Goal: Navigation & Orientation: Find specific page/section

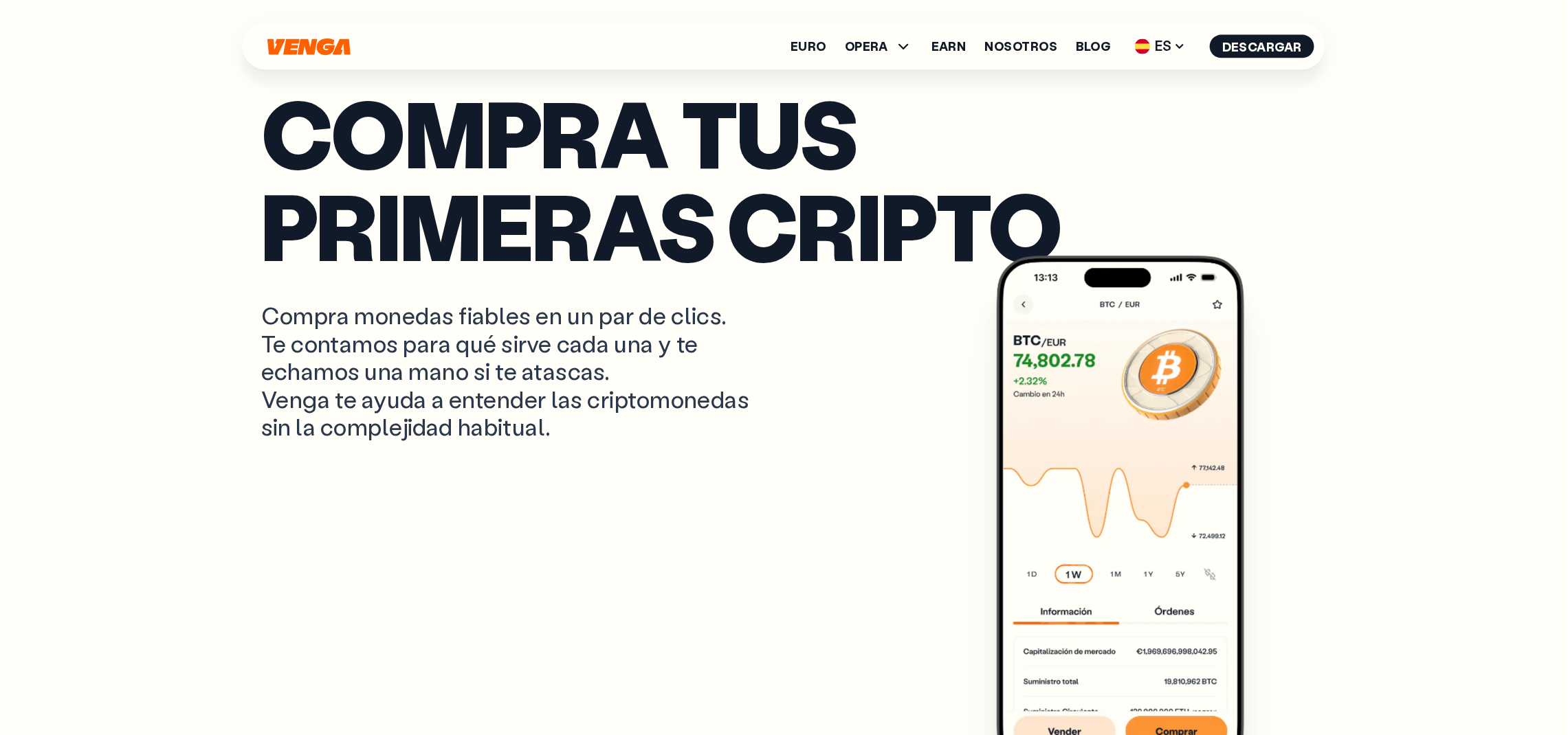
scroll to position [611, 0]
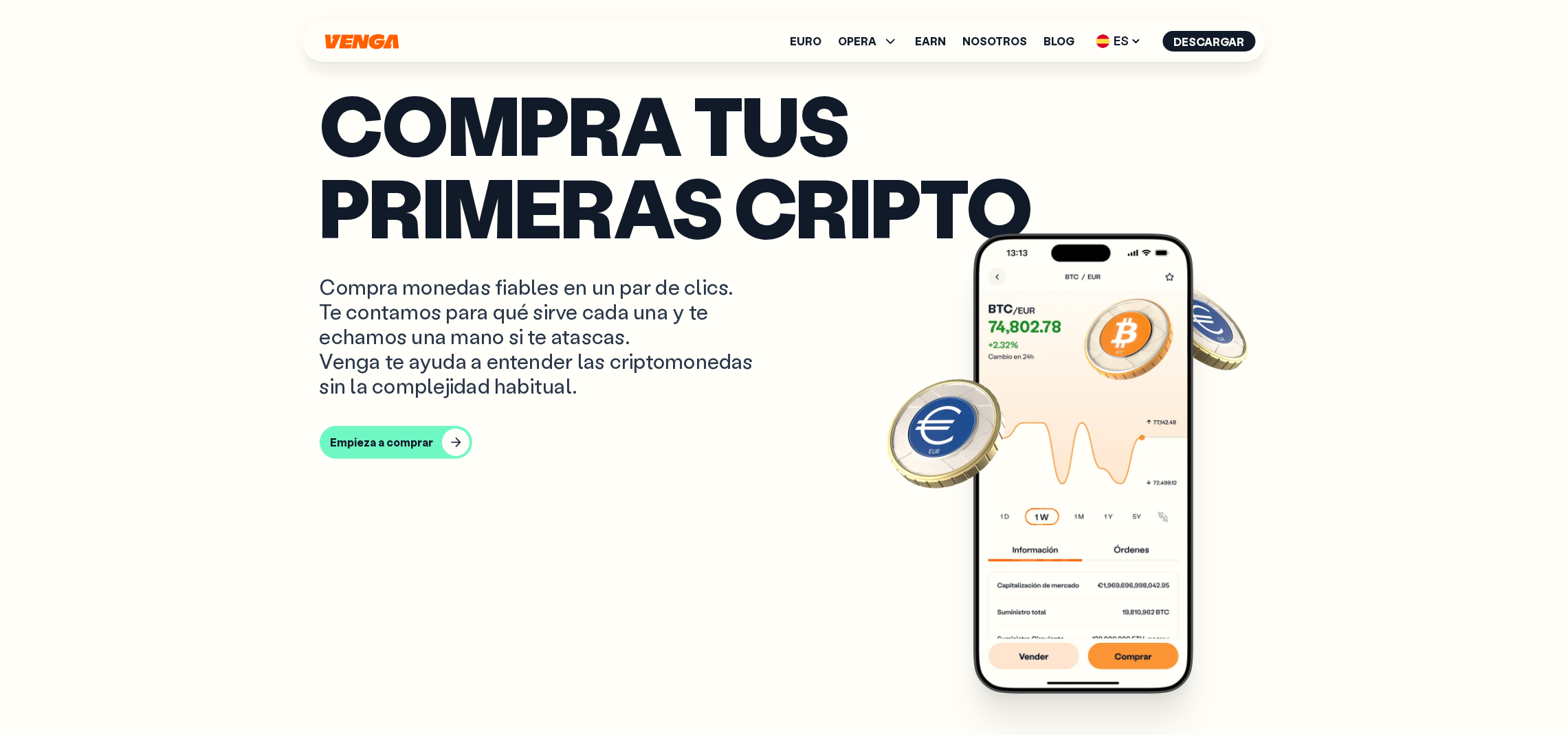
click at [1045, 490] on img at bounding box center [1083, 463] width 220 height 460
click at [1045, 411] on img at bounding box center [1083, 463] width 220 height 460
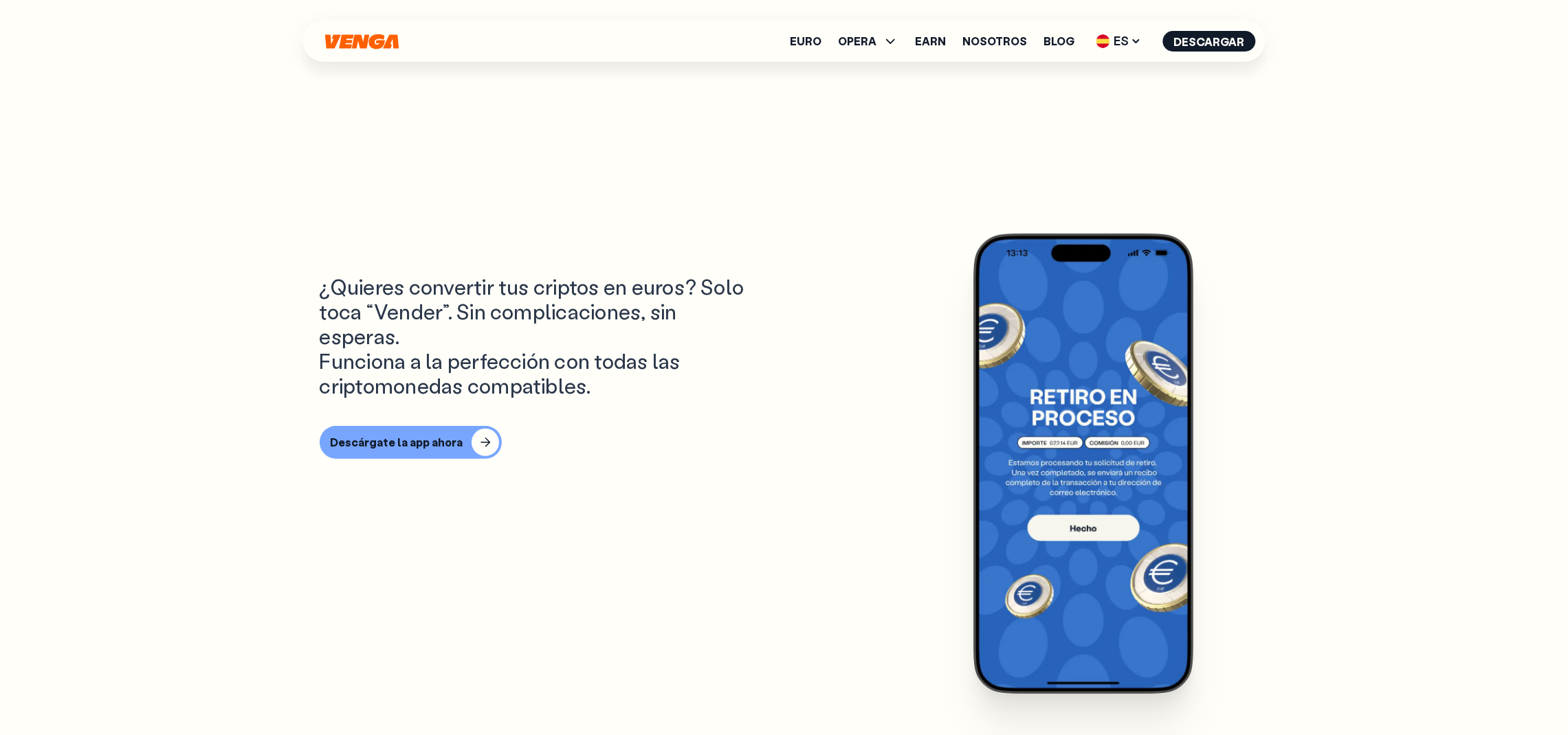
scroll to position [883, 0]
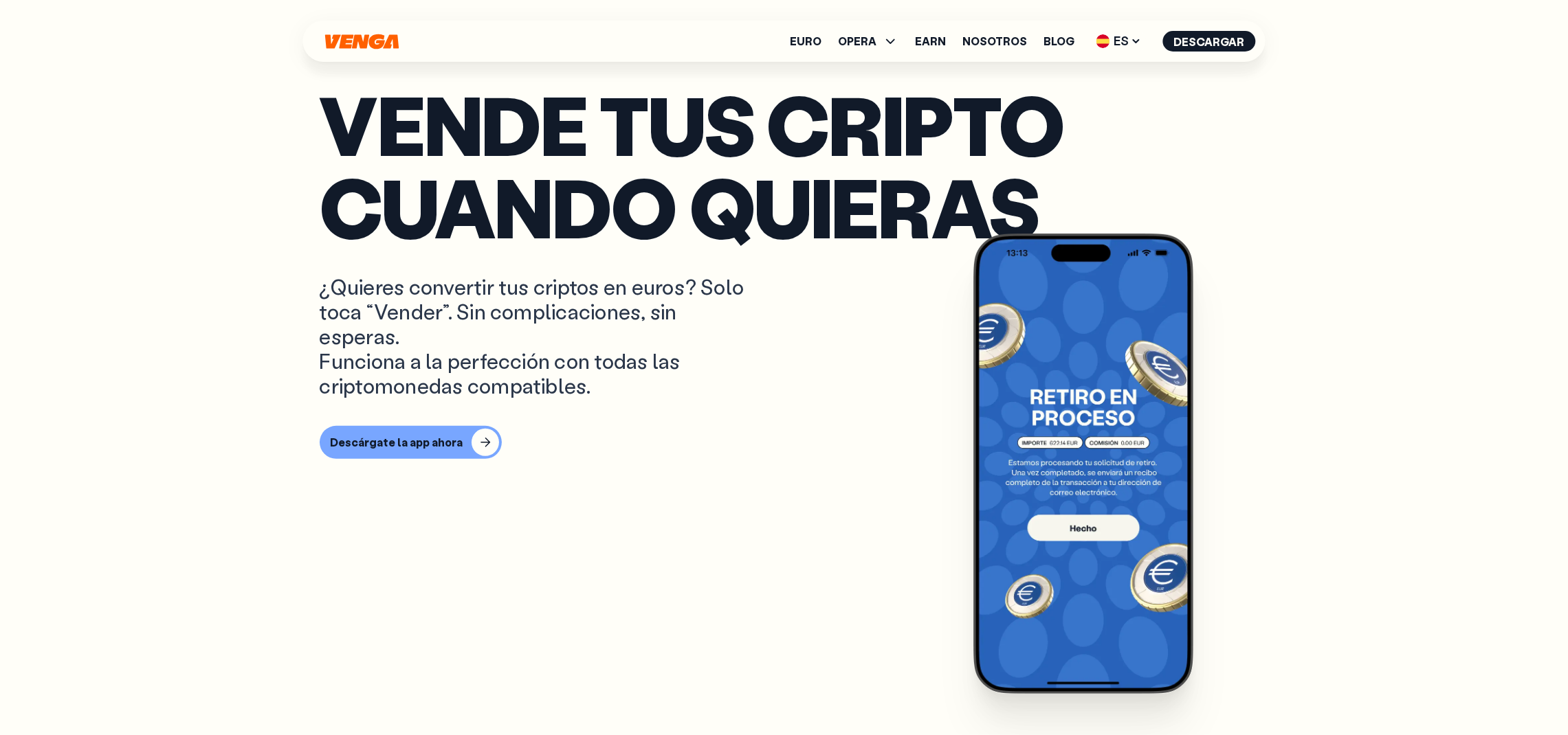
click at [1045, 469] on section "Vende tus cripto cuando quieras ¿Quieres convertir tus criptos en euros? Solo t…" at bounding box center [784, 219] width 957 height 2205
click at [1045, 490] on img at bounding box center [1083, 463] width 220 height 460
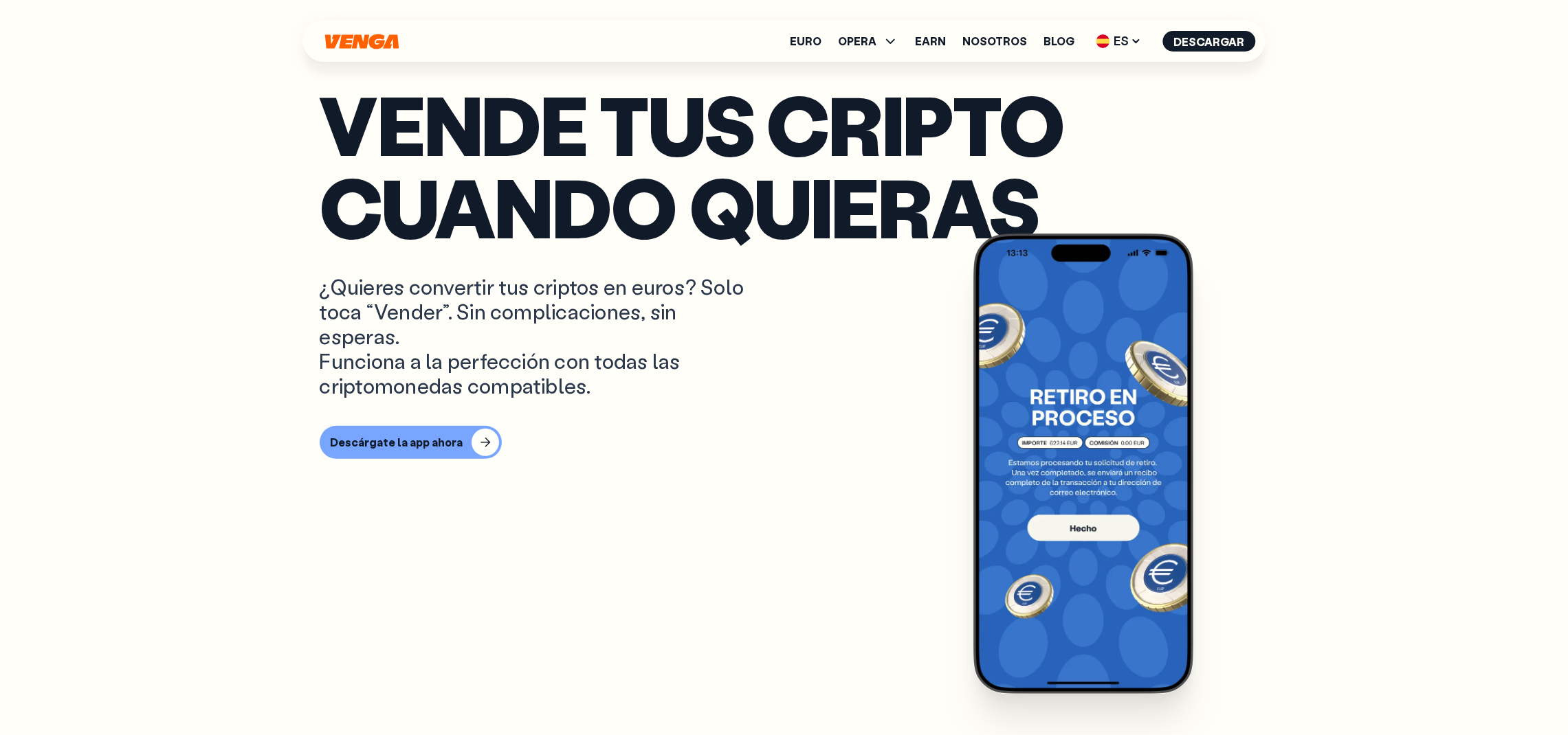
click at [1045, 490] on img at bounding box center [1083, 463] width 220 height 460
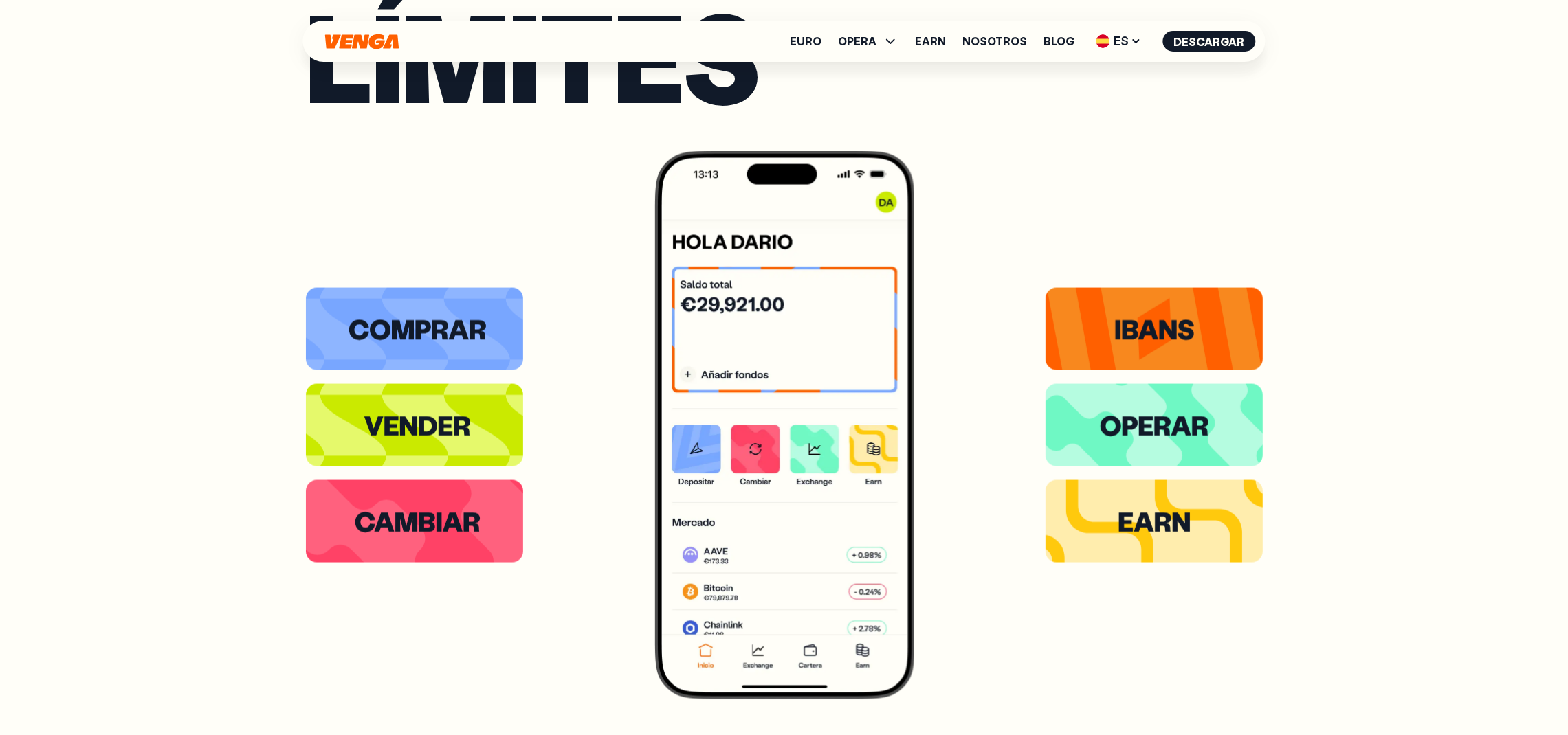
scroll to position [3256, 0]
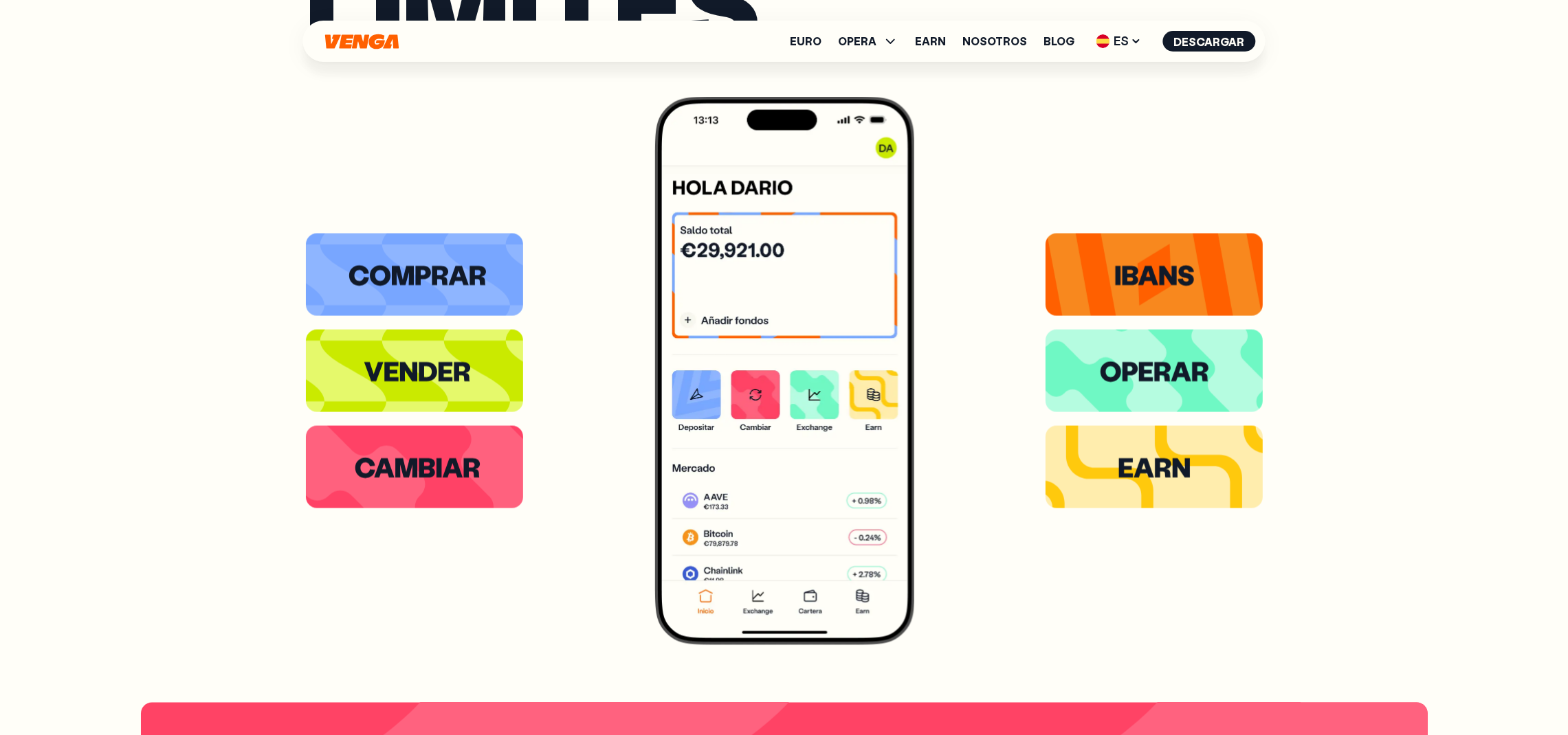
click at [874, 427] on img at bounding box center [784, 371] width 260 height 548
click at [1045, 44] on icon at bounding box center [1135, 40] width 11 height 11
click at [1045, 118] on div "Català - CAT" at bounding box center [1083, 121] width 74 height 13
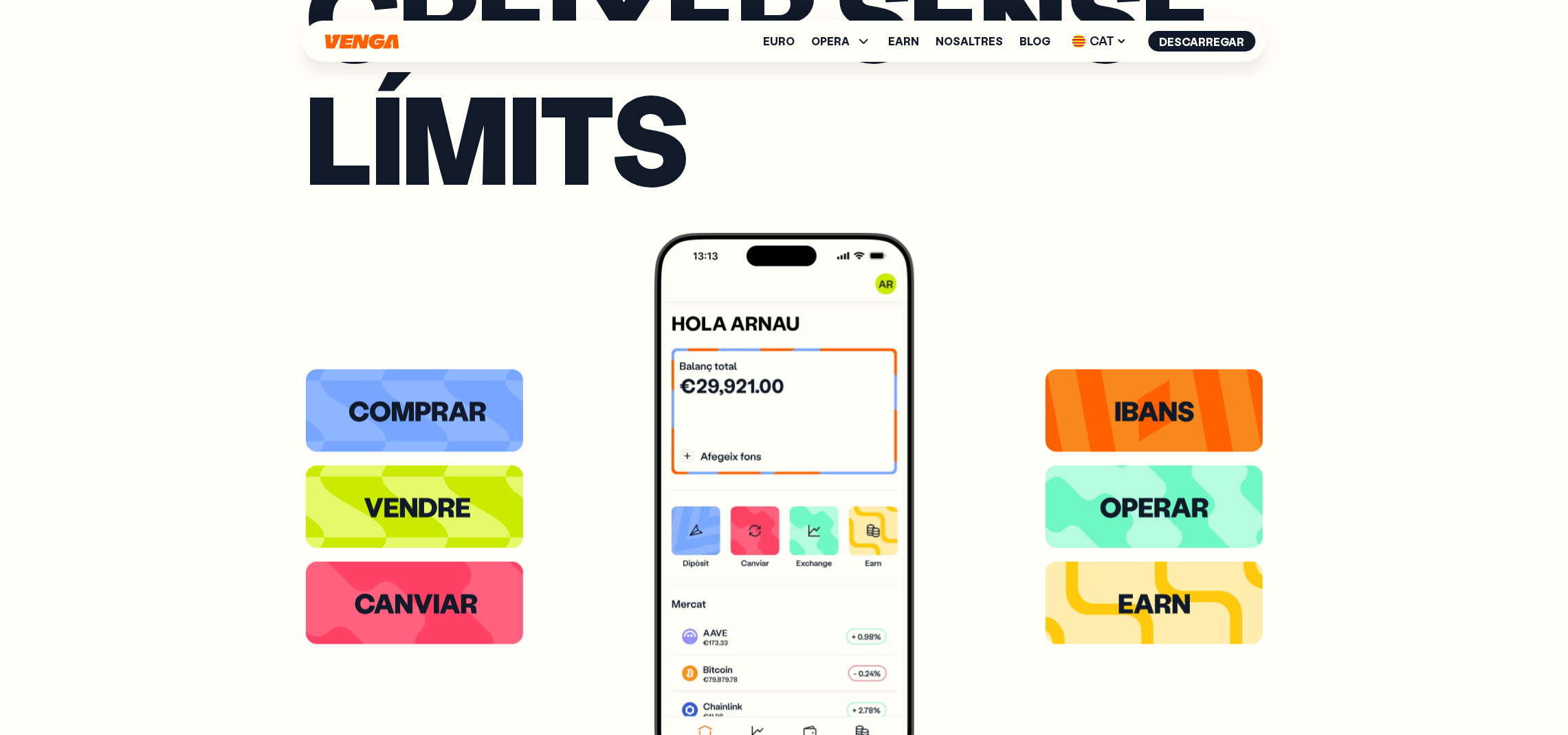
scroll to position [3220, 0]
